Goal: Book appointment/travel/reservation

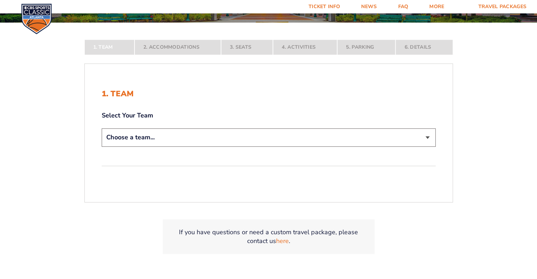
scroll to position [141, 0]
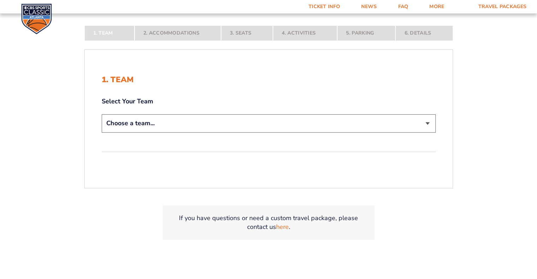
click at [430, 123] on select "Choose a team... [US_STATE] Wildcats [US_STATE] State Buckeyes [US_STATE] Tar H…" at bounding box center [269, 123] width 334 height 18
select select "12956"
click at [102, 132] on select "Choose a team... [US_STATE] Wildcats [US_STATE] State Buckeyes [US_STATE] Tar H…" at bounding box center [269, 123] width 334 height 18
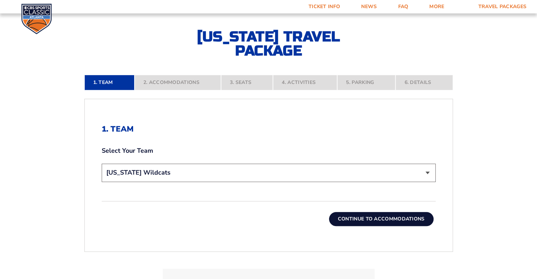
click at [389, 220] on button "Continue To Accommodations" at bounding box center [381, 219] width 105 height 14
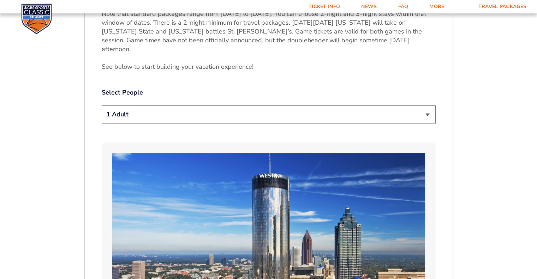
scroll to position [372, 0]
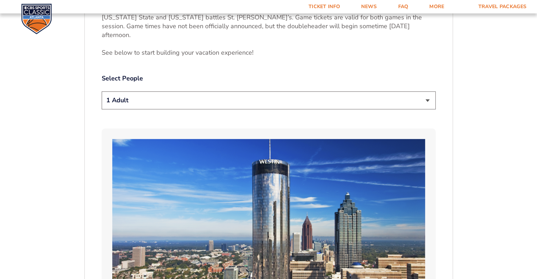
click at [427, 91] on select "1 Adult 2 Adults 3 Adults 4 Adults 2 Adults + 1 Child 2 Adults + 2 Children 2 A…" at bounding box center [269, 100] width 334 height 18
select select "2 Adults"
click at [102, 91] on select "1 Adult 2 Adults 3 Adults 4 Adults 2 Adults + 1 Child 2 Adults + 2 Children 2 A…" at bounding box center [269, 100] width 334 height 18
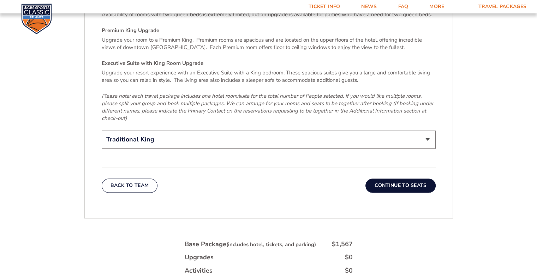
scroll to position [1121, 0]
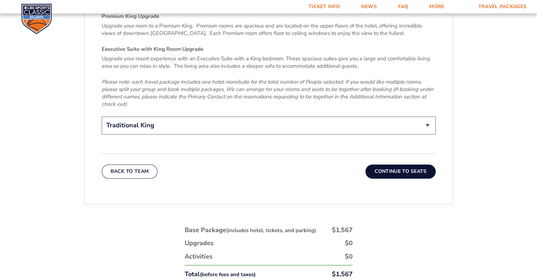
click at [401, 165] on button "Continue To Seats" at bounding box center [401, 172] width 70 height 14
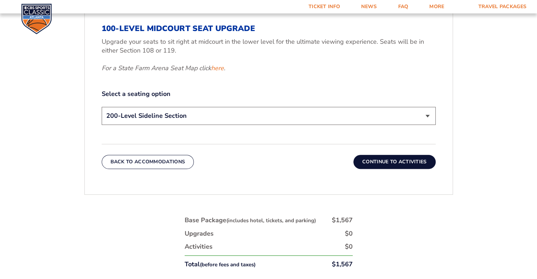
scroll to position [358, 0]
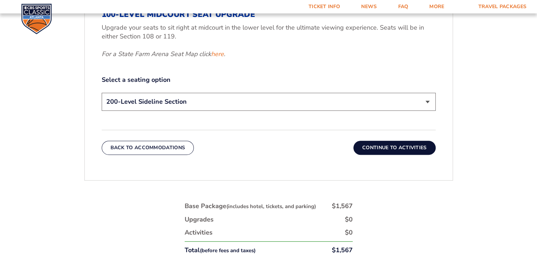
click at [400, 144] on button "Continue To Activities" at bounding box center [395, 148] width 82 height 14
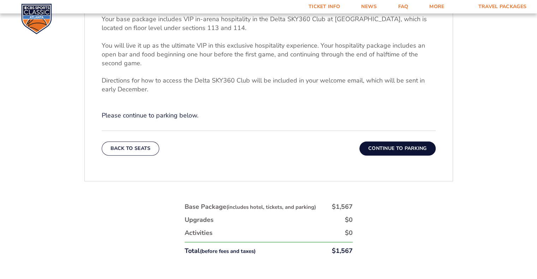
scroll to position [287, 0]
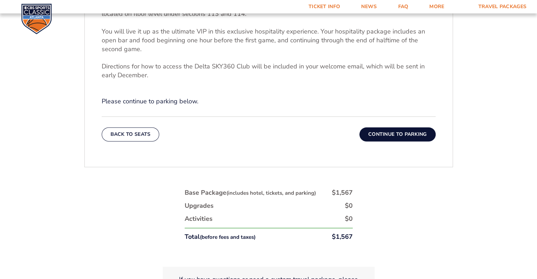
click at [398, 136] on button "Continue To Parking" at bounding box center [398, 135] width 76 height 14
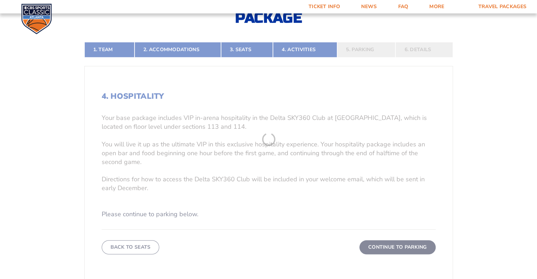
scroll to position [132, 0]
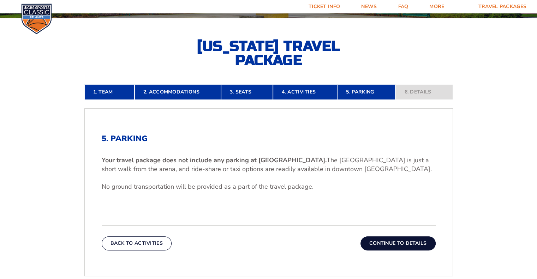
click at [401, 243] on button "Continue To Details" at bounding box center [398, 244] width 75 height 14
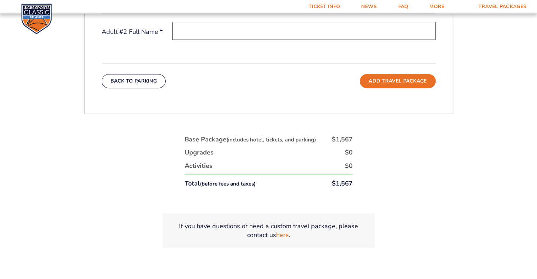
scroll to position [357, 0]
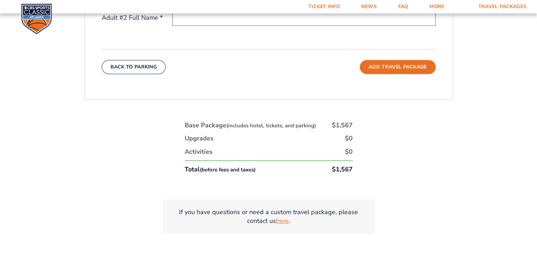
click at [283, 220] on link "here" at bounding box center [282, 221] width 13 height 9
